Goal: Check status: Check status

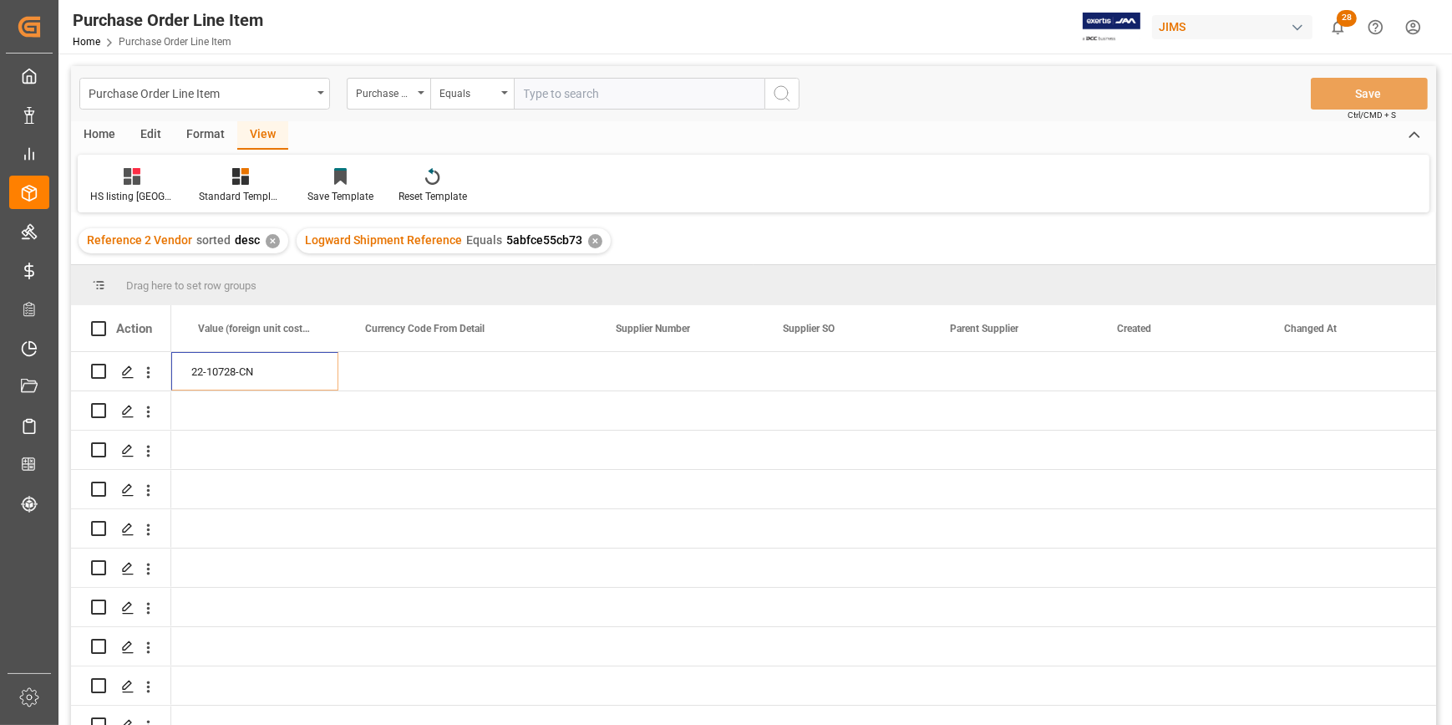
scroll to position [0, 1664]
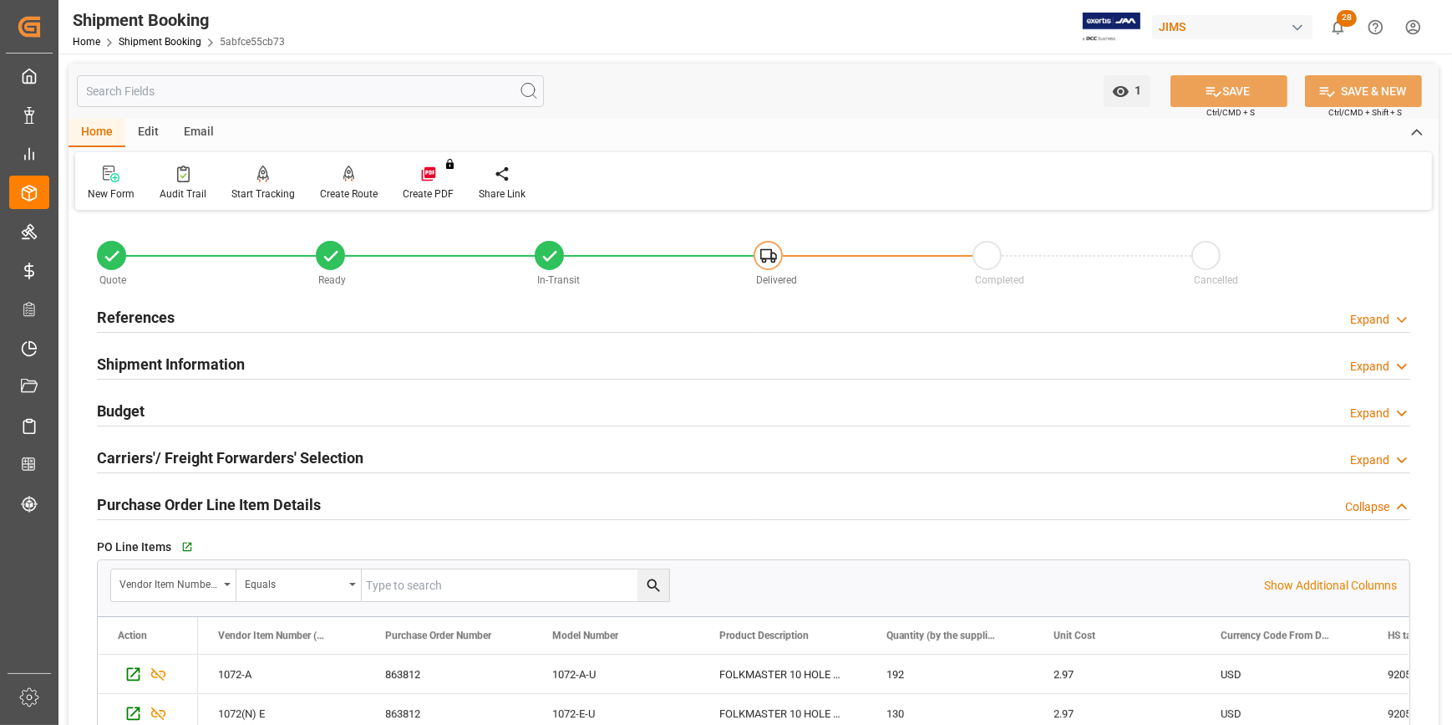
scroll to position [75, 0]
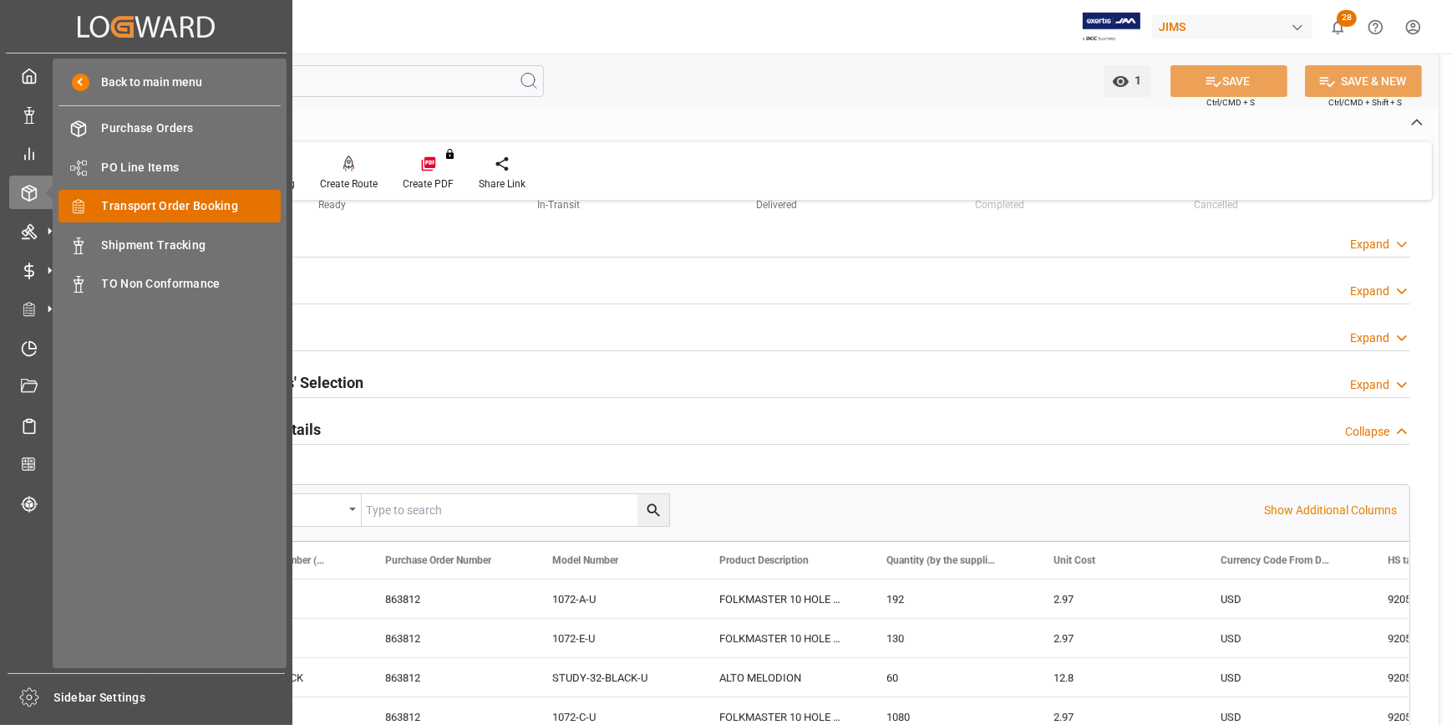
click at [159, 217] on div "Transport Order Booking Transport Order Booking" at bounding box center [169, 206] width 222 height 33
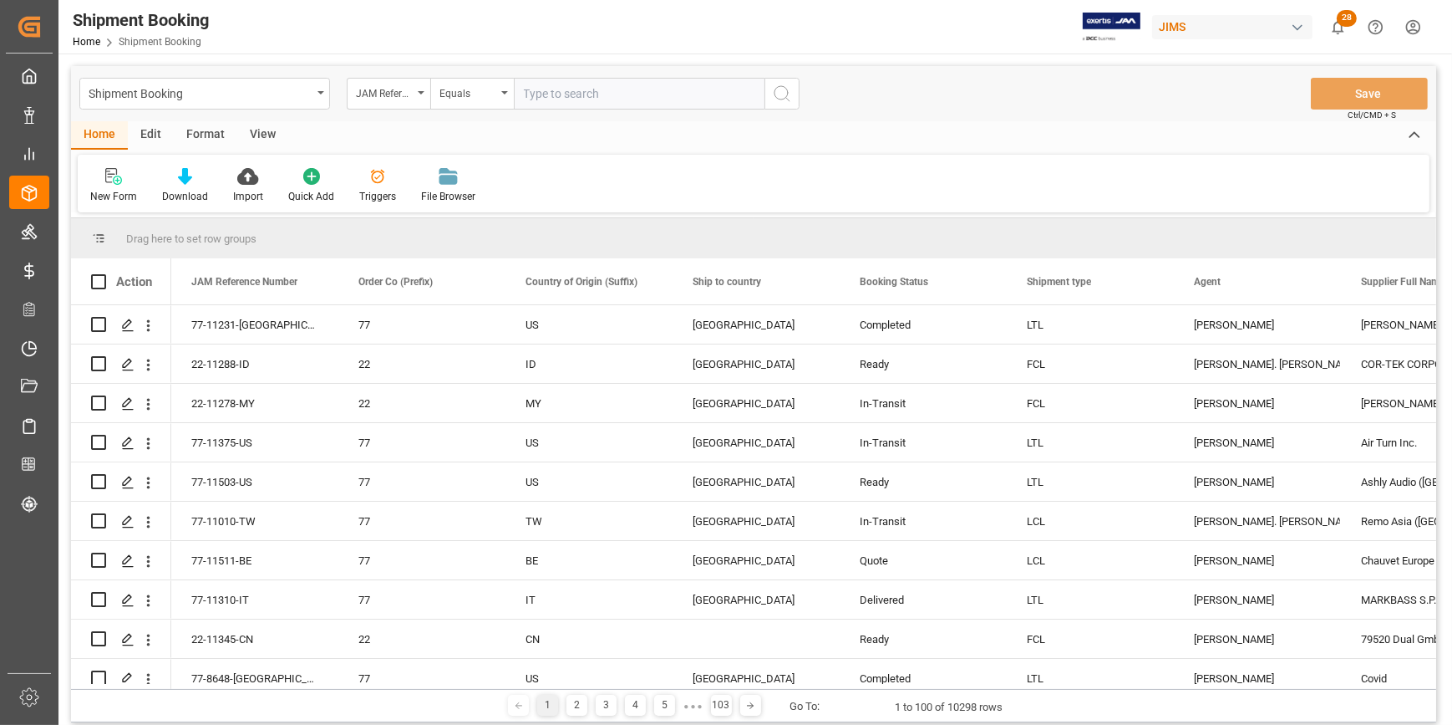
click at [557, 91] on input "text" at bounding box center [639, 94] width 251 height 32
type input "853309"
drag, startPoint x: 587, startPoint y: 90, endPoint x: 510, endPoint y: 90, distance: 77.7
click at [510, 90] on div "JAM Reference Number Equals 853309" at bounding box center [573, 94] width 453 height 32
